Goal: Transaction & Acquisition: Purchase product/service

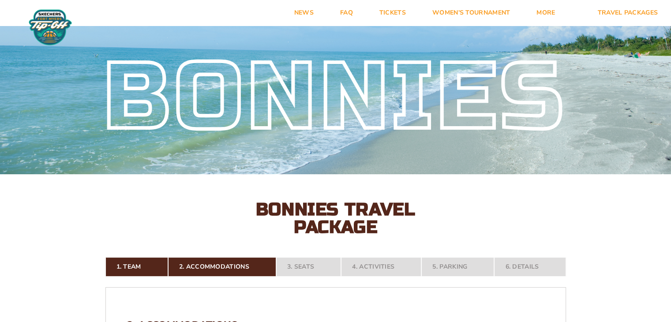
click at [314, 214] on h2 "Bonnies Travel Package" at bounding box center [336, 218] width 194 height 35
click at [329, 210] on h2 "Bonnies Travel Package" at bounding box center [336, 218] width 194 height 35
click at [332, 209] on h2 "Bonnies Travel Package" at bounding box center [336, 218] width 194 height 35
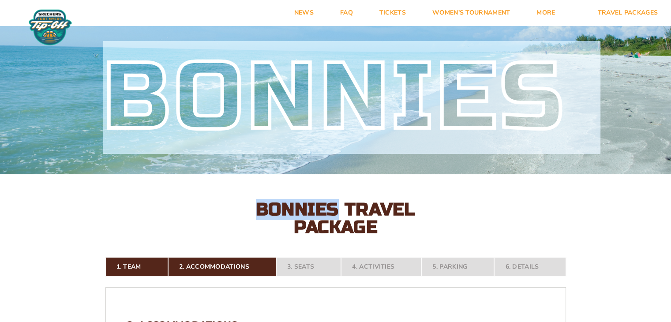
drag, startPoint x: 332, startPoint y: 209, endPoint x: 504, endPoint y: 150, distance: 182.3
click at [504, 150] on div "Bonnies Bonnies Travel Package" at bounding box center [335, 128] width 671 height 215
click at [649, 142] on div "Bonnies" at bounding box center [335, 97] width 671 height 153
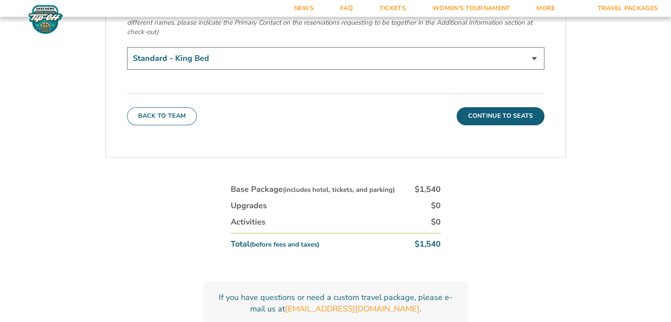
scroll to position [3213, 0]
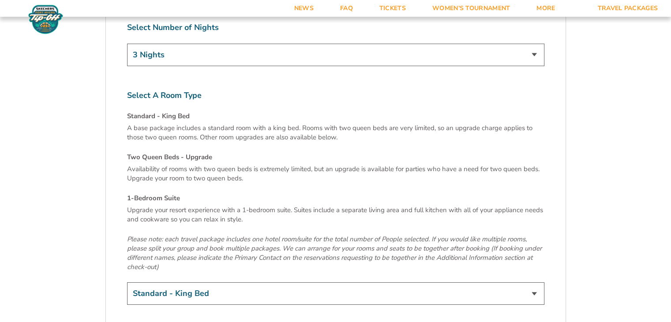
scroll to position [2650, 0]
